Goal: Information Seeking & Learning: Learn about a topic

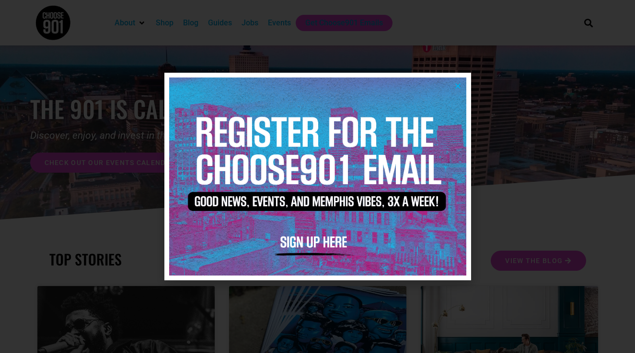
click at [462, 89] on img at bounding box center [317, 177] width 297 height 198
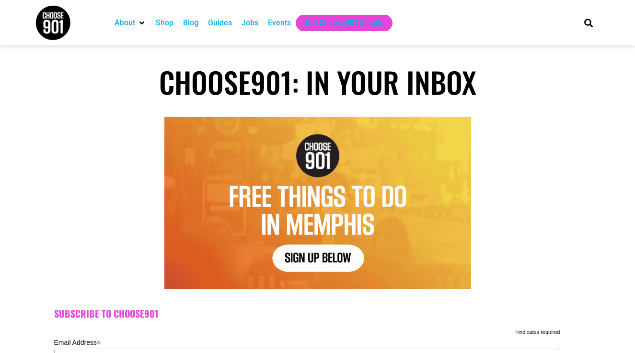
click at [52, 30] on img at bounding box center [53, 23] width 36 height 36
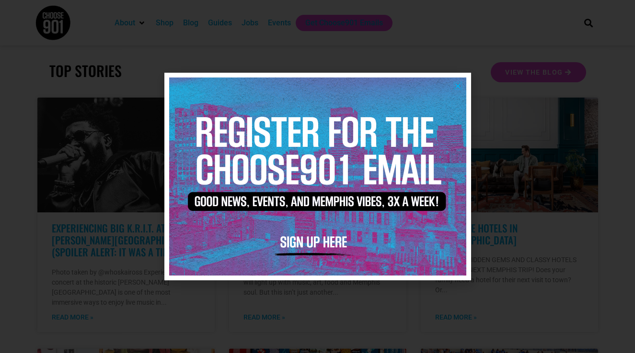
scroll to position [202, 0]
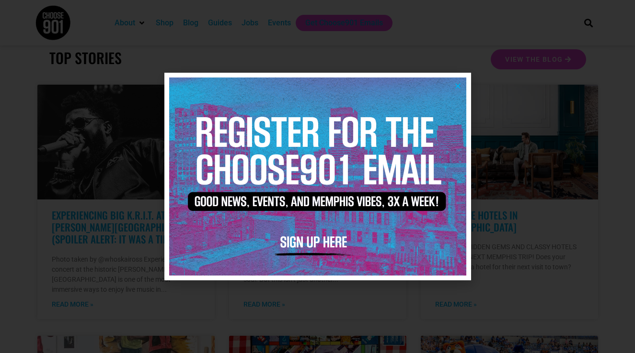
click at [456, 87] on icon "Close" at bounding box center [457, 85] width 7 height 7
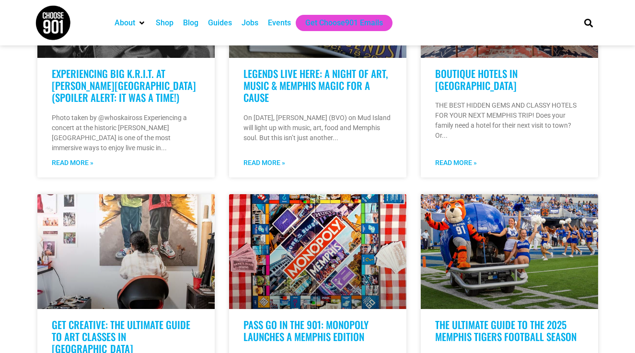
scroll to position [0, 0]
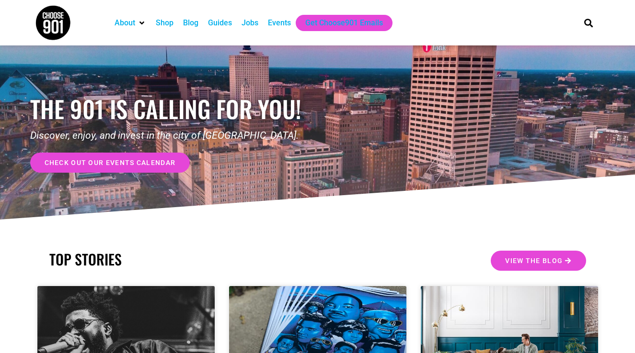
click at [197, 25] on div "Blog" at bounding box center [190, 22] width 15 height 11
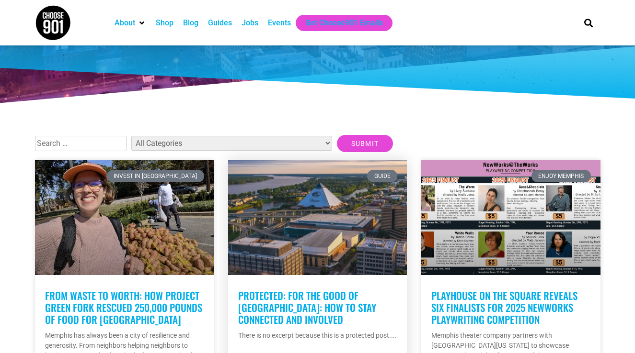
scroll to position [159, 0]
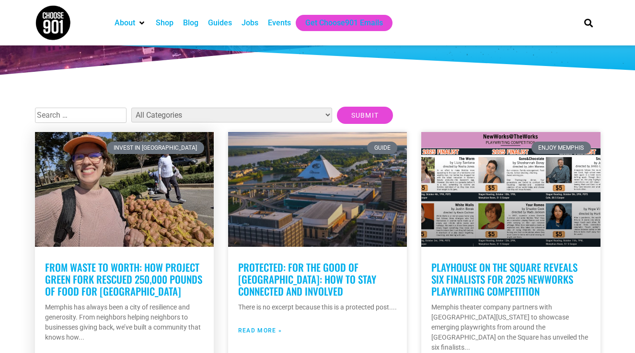
click at [123, 266] on link "From waste to worth: How Project Green Fork rescued 250,000 pounds of food for …" at bounding box center [123, 279] width 157 height 39
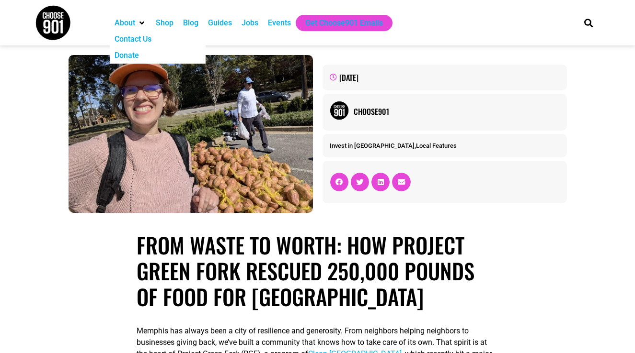
click at [63, 29] on img at bounding box center [53, 23] width 36 height 36
